Goal: Navigation & Orientation: Find specific page/section

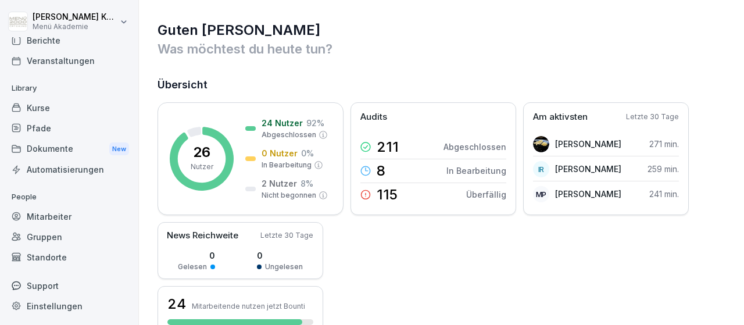
scroll to position [202, 0]
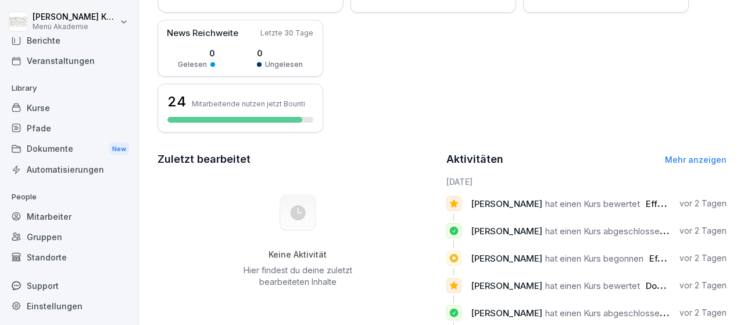
click at [55, 255] on div "Standorte" at bounding box center [69, 257] width 127 height 20
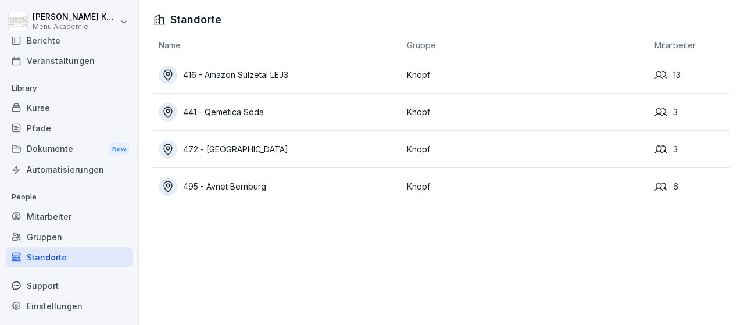
click at [248, 185] on div "495 - Avnet Bernburg" at bounding box center [280, 186] width 242 height 19
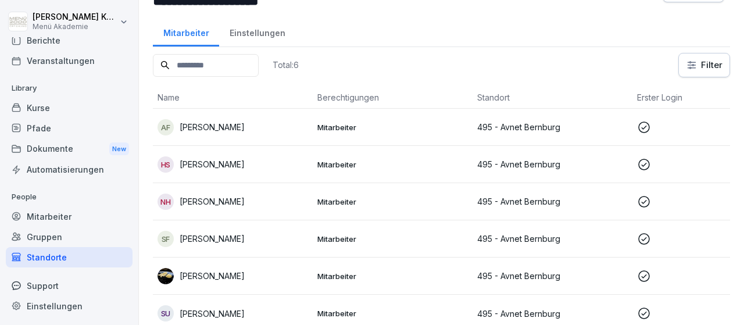
scroll to position [45, 0]
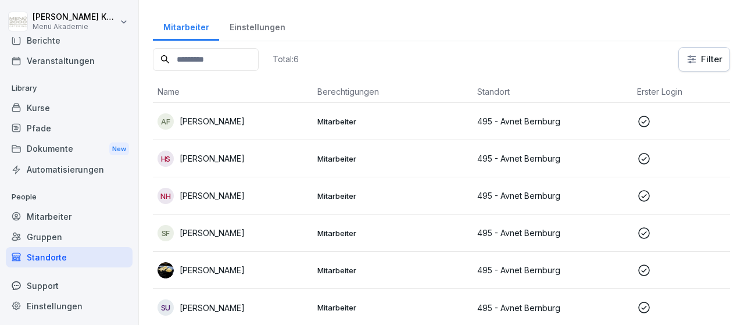
click at [41, 256] on div "Standorte" at bounding box center [69, 257] width 127 height 20
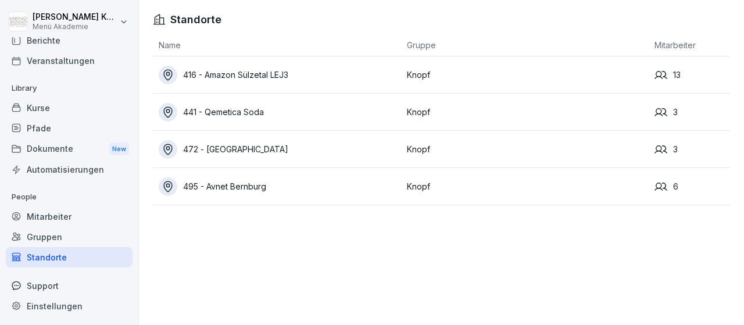
click at [272, 77] on div "416 - Amazon Sülzetal LEJ3" at bounding box center [280, 75] width 242 height 19
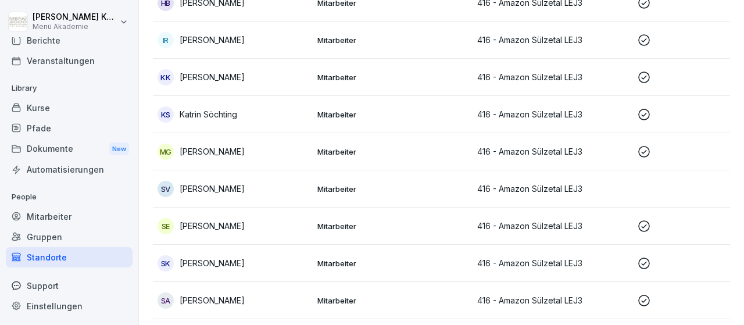
scroll to position [170, 0]
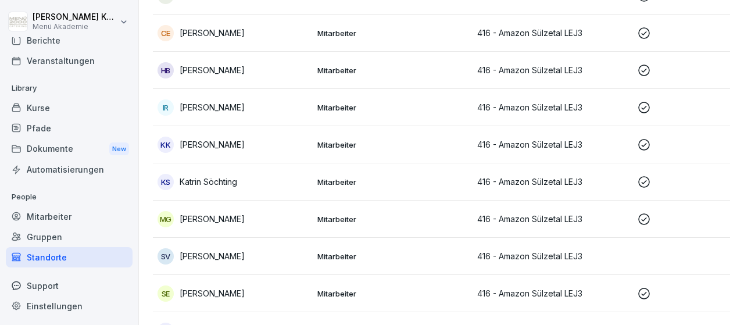
click at [336, 139] on p "Mitarbeiter" at bounding box center [392, 144] width 151 height 10
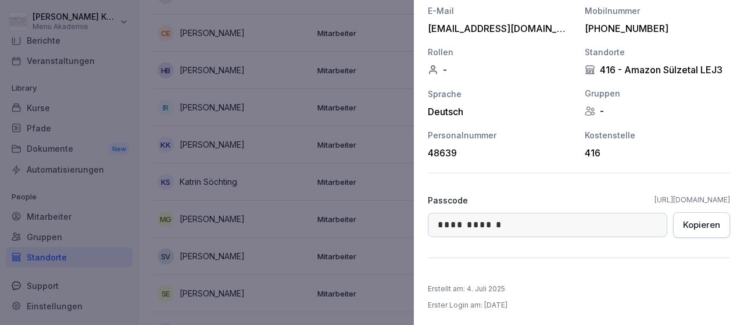
scroll to position [0, 0]
